Goal: Information Seeking & Learning: Learn about a topic

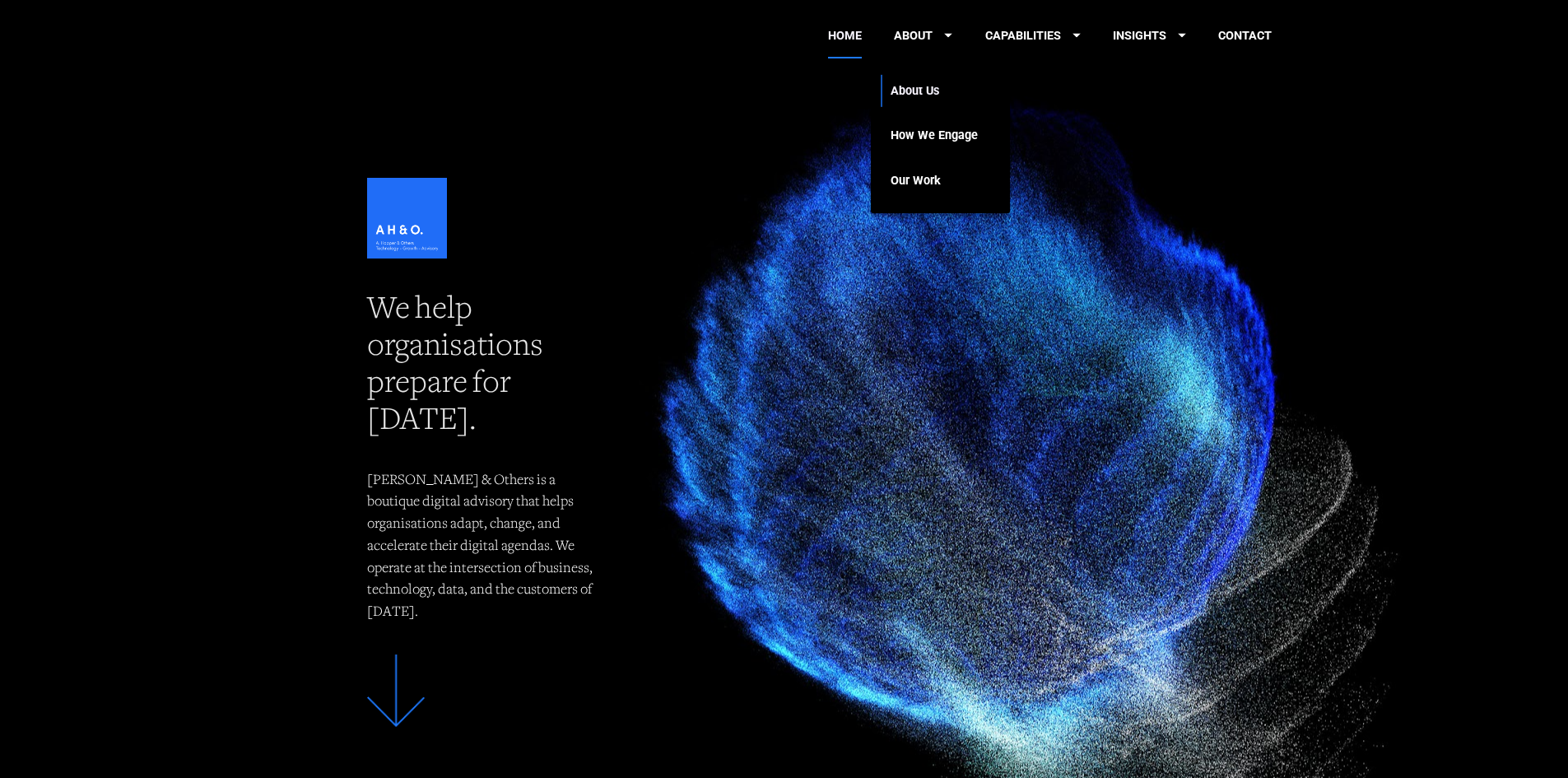
click at [926, 89] on link "About Us" at bounding box center [933, 91] width 87 height 46
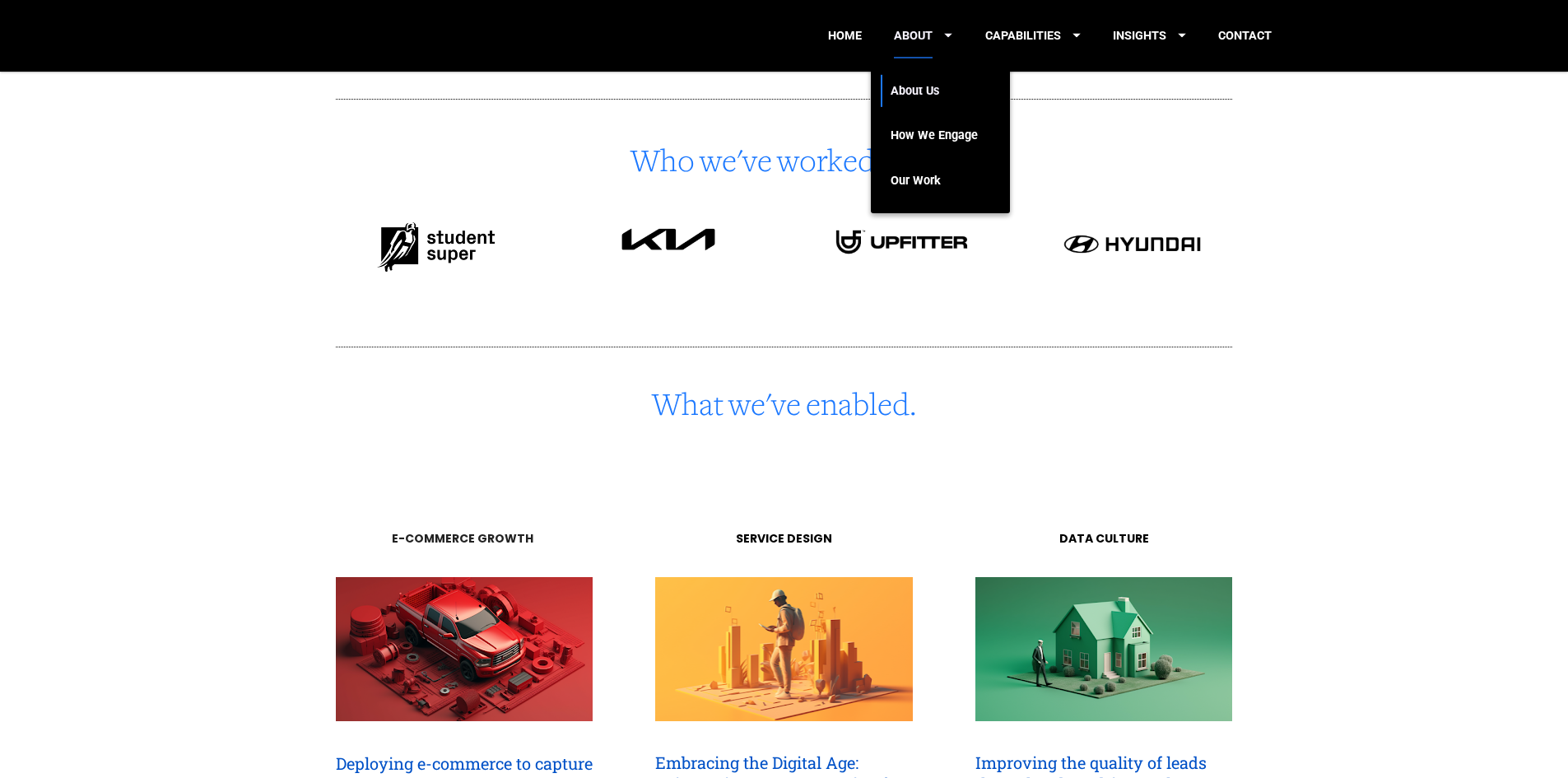
scroll to position [1030, 0]
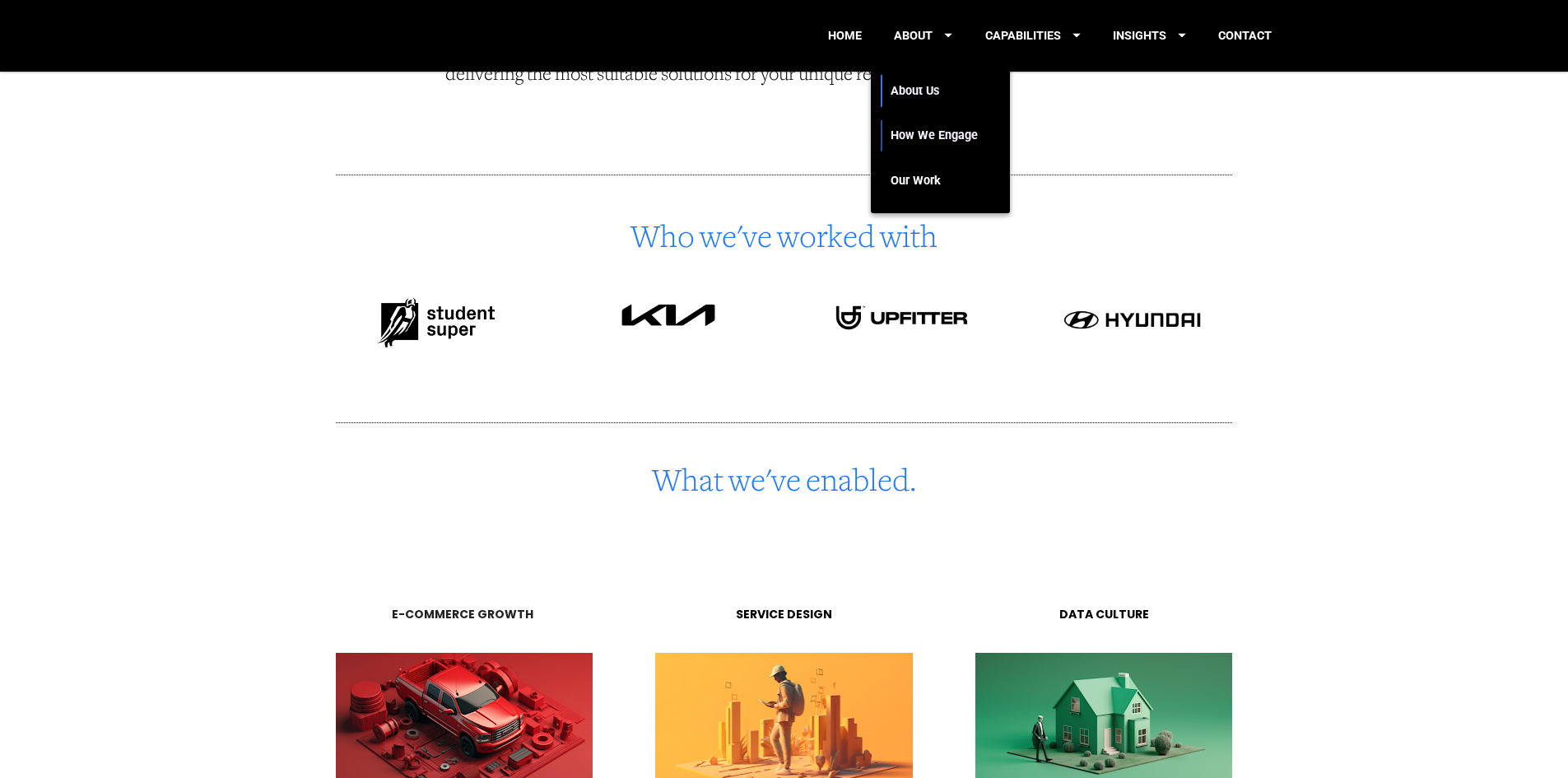
click at [938, 141] on link "How We Engage" at bounding box center [933, 137] width 87 height 46
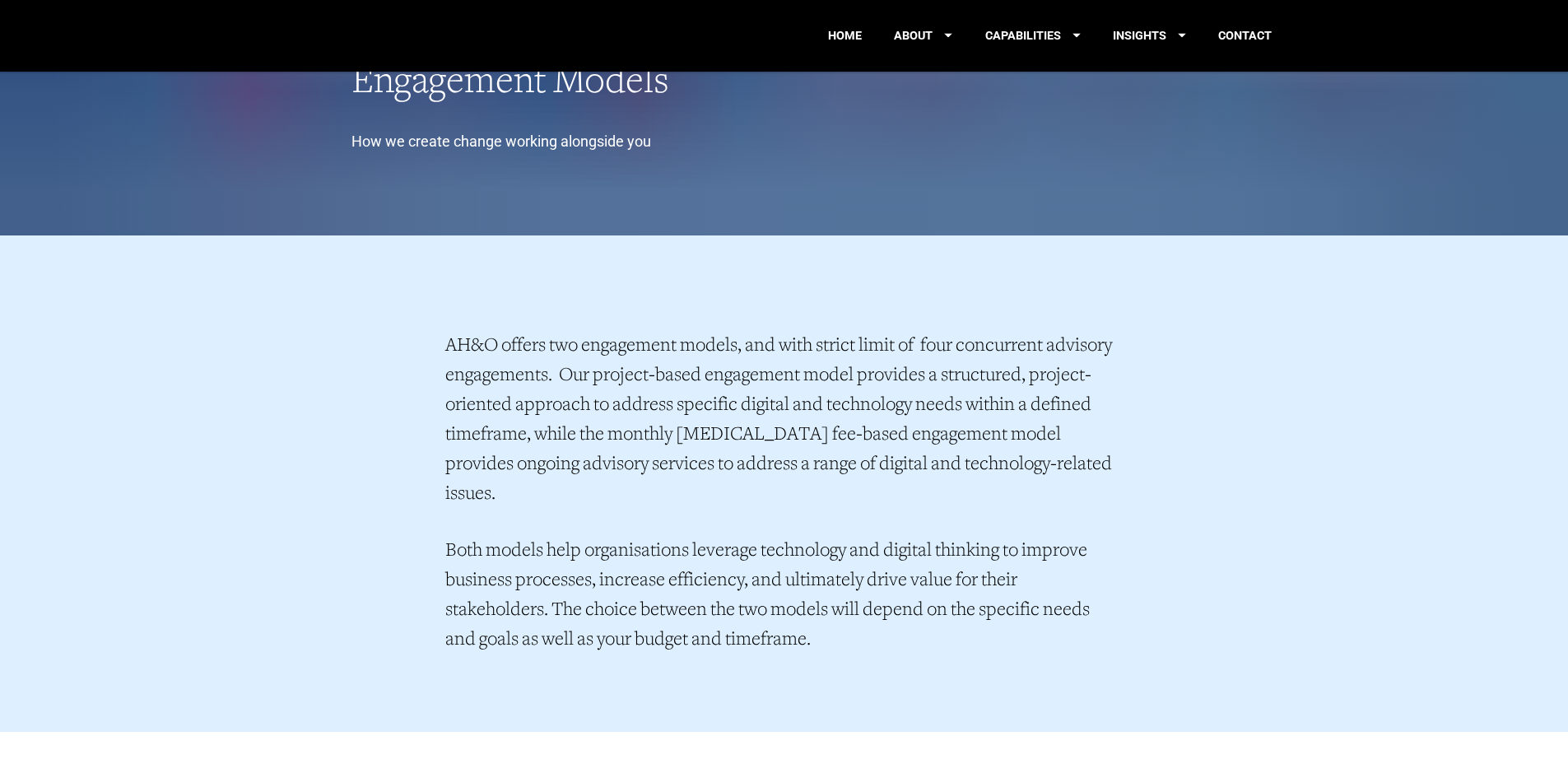
scroll to position [432, 0]
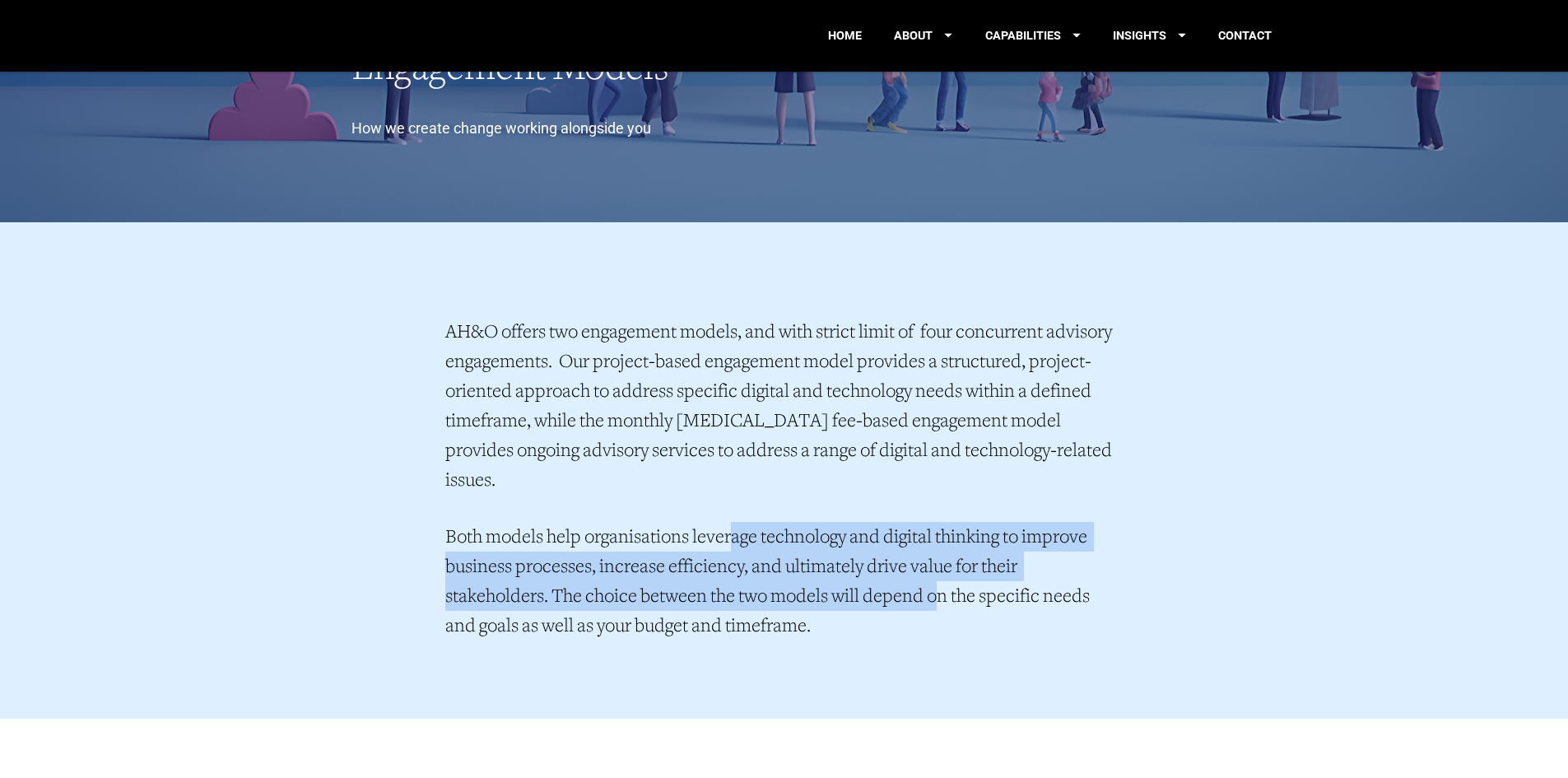
drag, startPoint x: 733, startPoint y: 493, endPoint x: 939, endPoint y: 619, distance: 241.5
click at [943, 571] on p "Both models help organisations leverage technology and digital thinking to impr…" at bounding box center [784, 581] width 678 height 118
click at [936, 622] on div "AH&O offers two engagement models, and with strict limit of four concurrent adv…" at bounding box center [784, 478] width 740 height 386
click at [587, 565] on span "Both models help organisations leverage technology and digital thinking to impr…" at bounding box center [769, 582] width 647 height 108
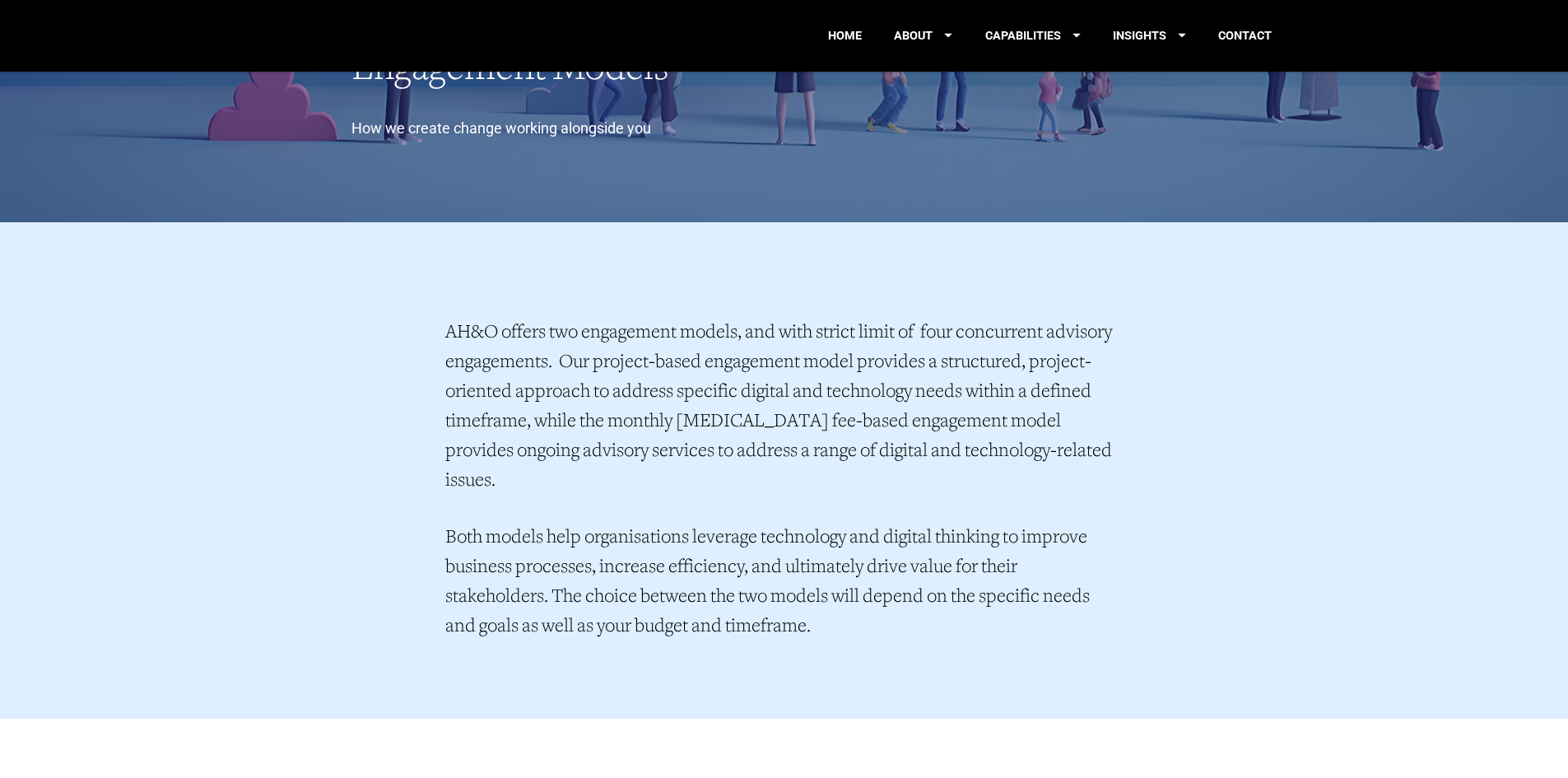
drag, startPoint x: 585, startPoint y: 558, endPoint x: 906, endPoint y: 609, distance: 325.0
click at [892, 596] on p "Both models help organisations leverage technology and digital thinking to impr…" at bounding box center [784, 581] width 678 height 118
click at [906, 611] on div "AH&O offers two engagement models, and with strict limit of four concurrent adv…" at bounding box center [784, 478] width 709 height 354
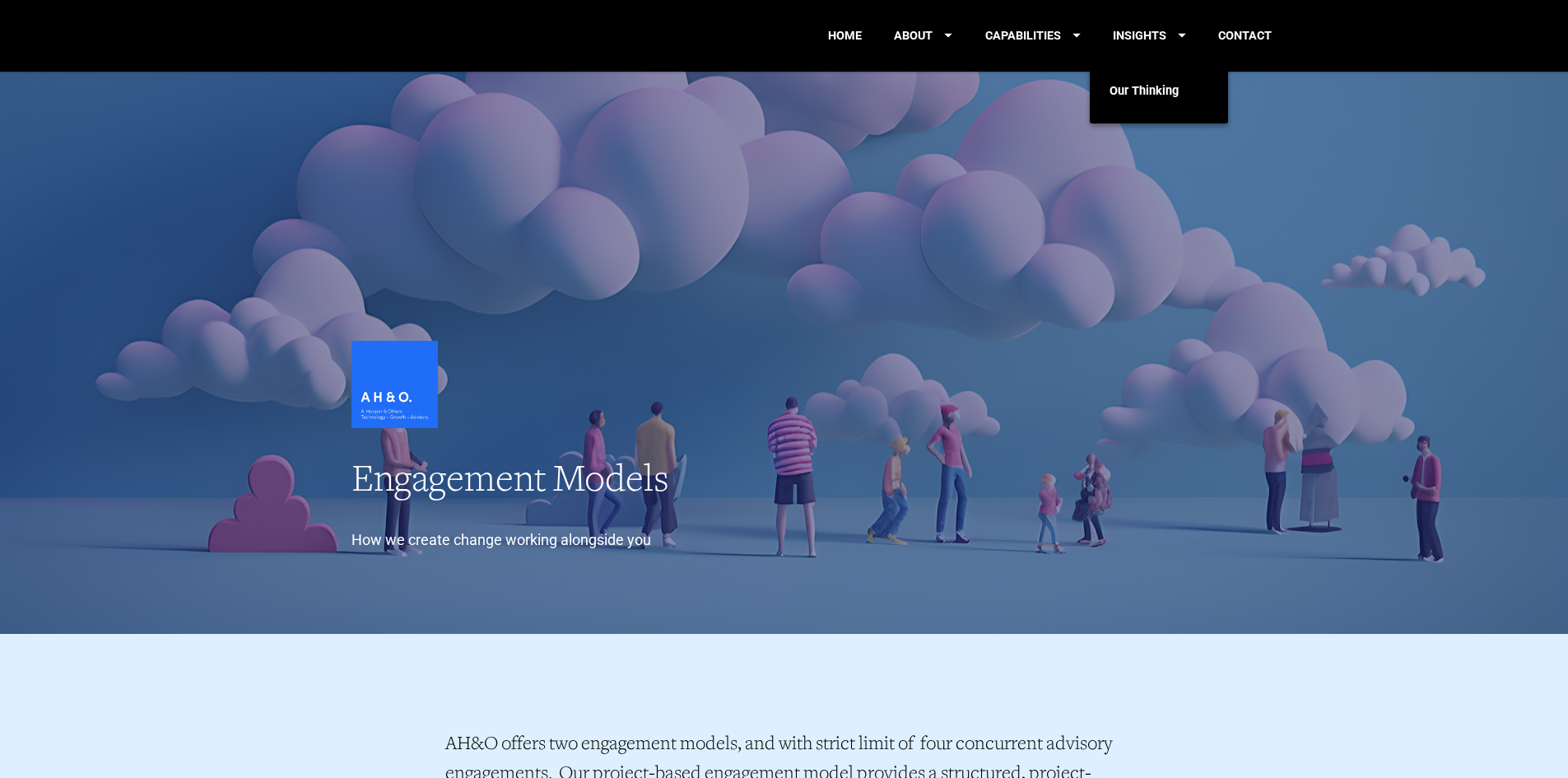
scroll to position [0, 0]
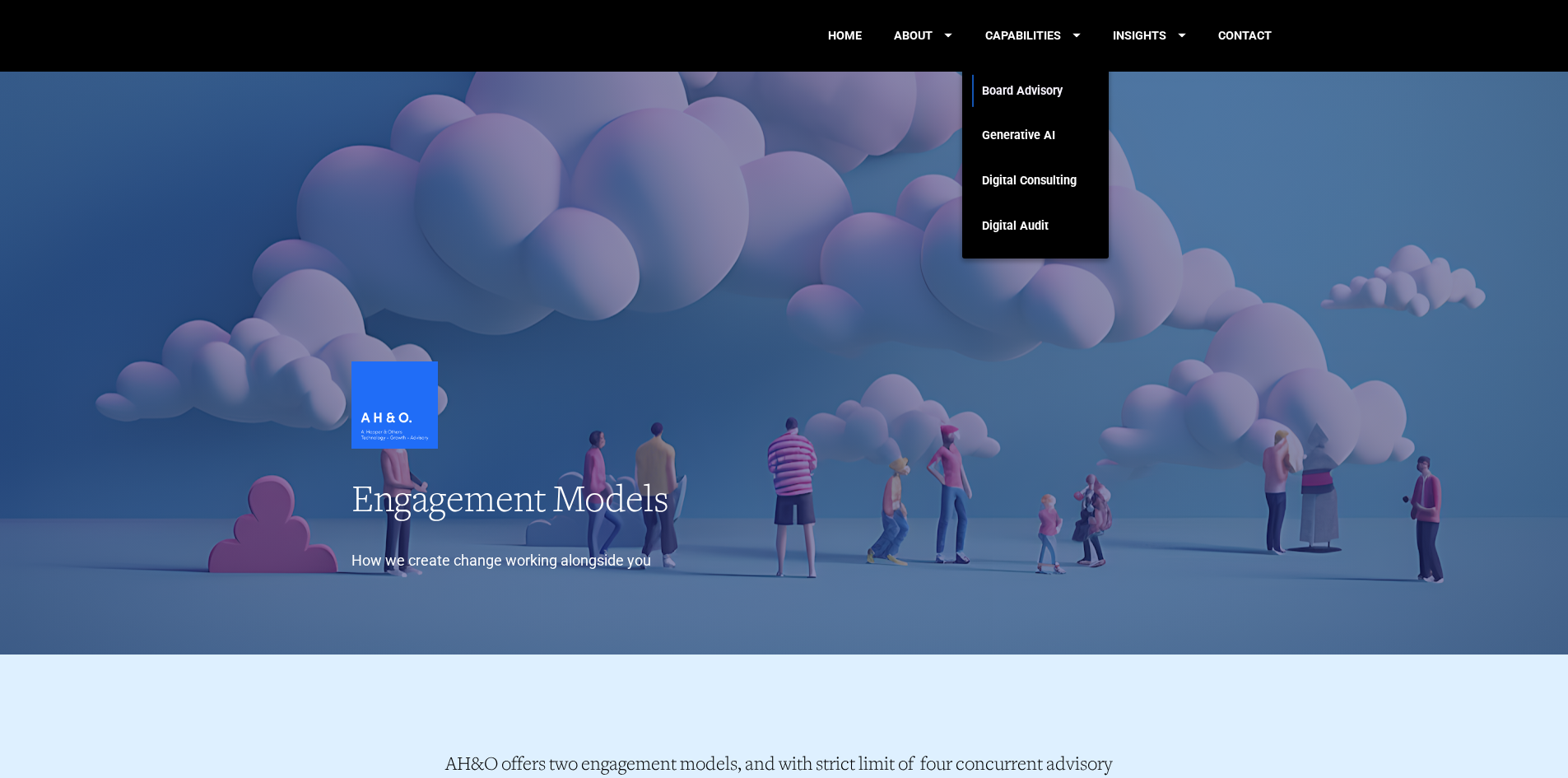
click at [1019, 95] on link "Board Advisory" at bounding box center [1029, 91] width 95 height 46
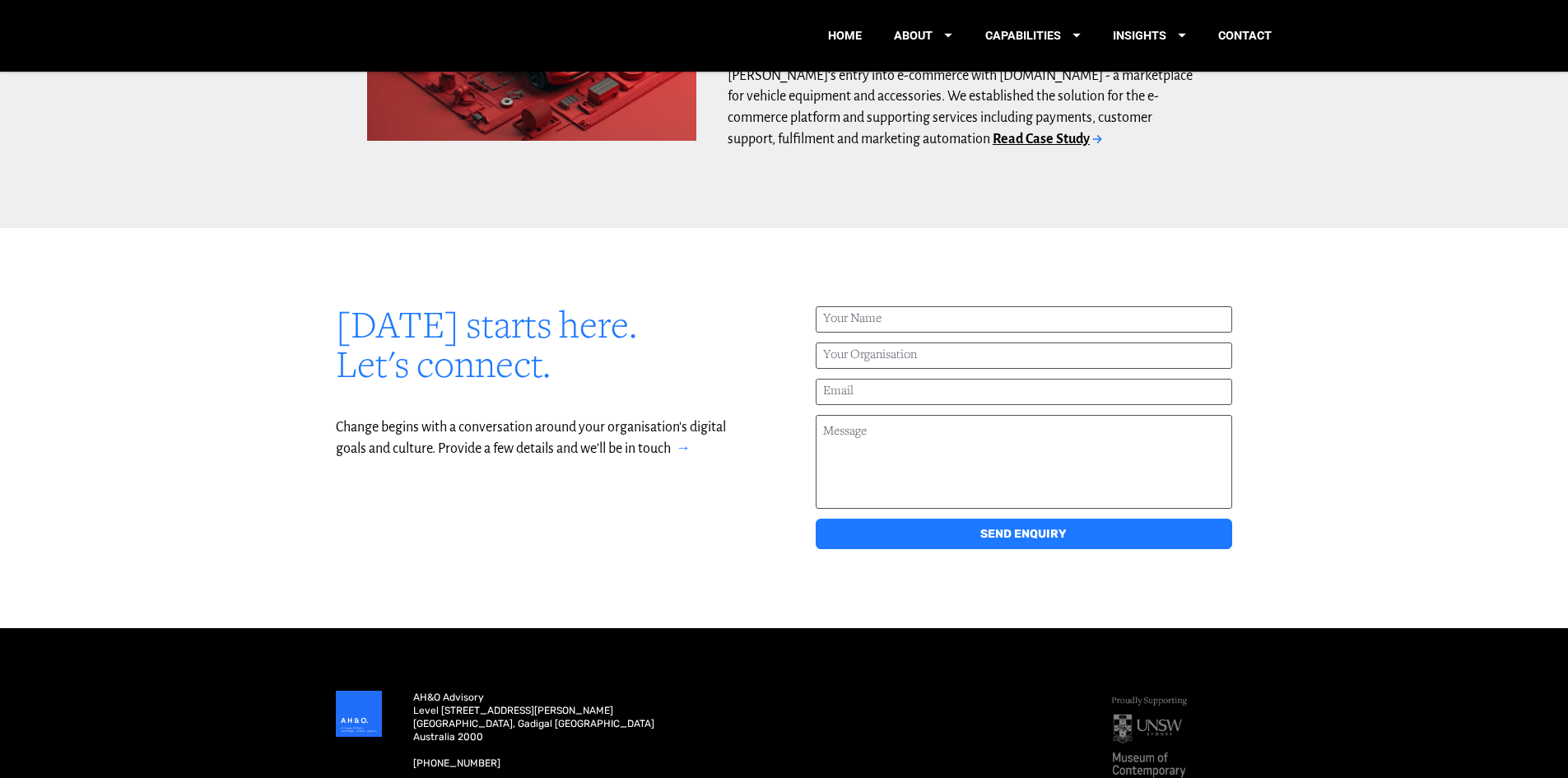
scroll to position [2568, 0]
